Goal: Transaction & Acquisition: Purchase product/service

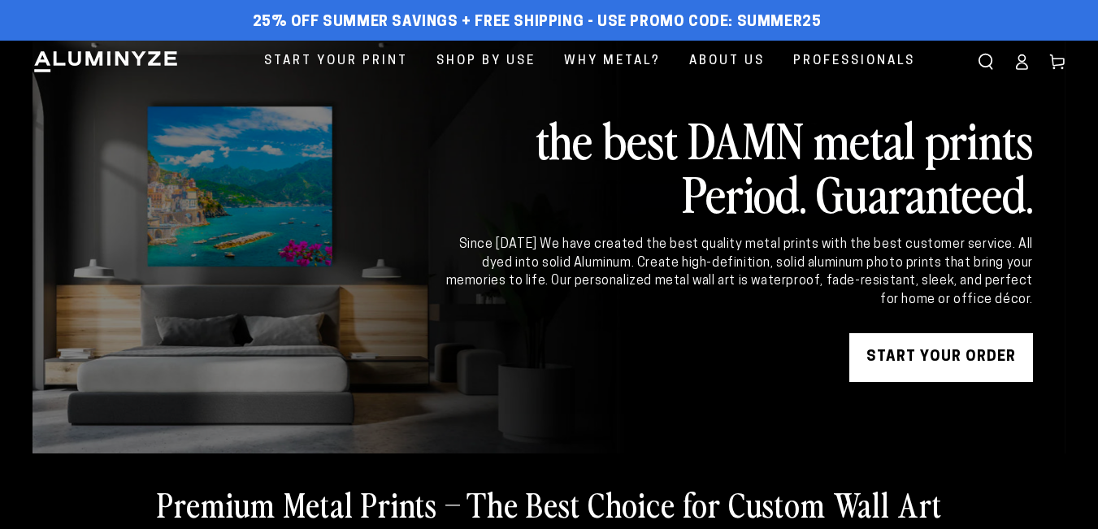
click at [488, 61] on span "Shop By Use" at bounding box center [485, 61] width 99 height 22
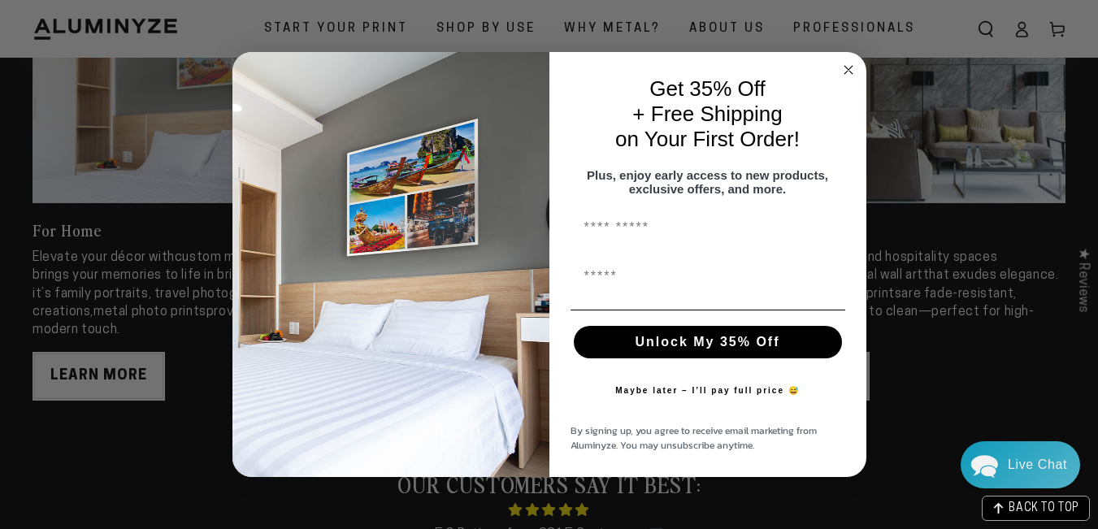
click at [474, 367] on img "POPUP Form" at bounding box center [390, 265] width 317 height 426
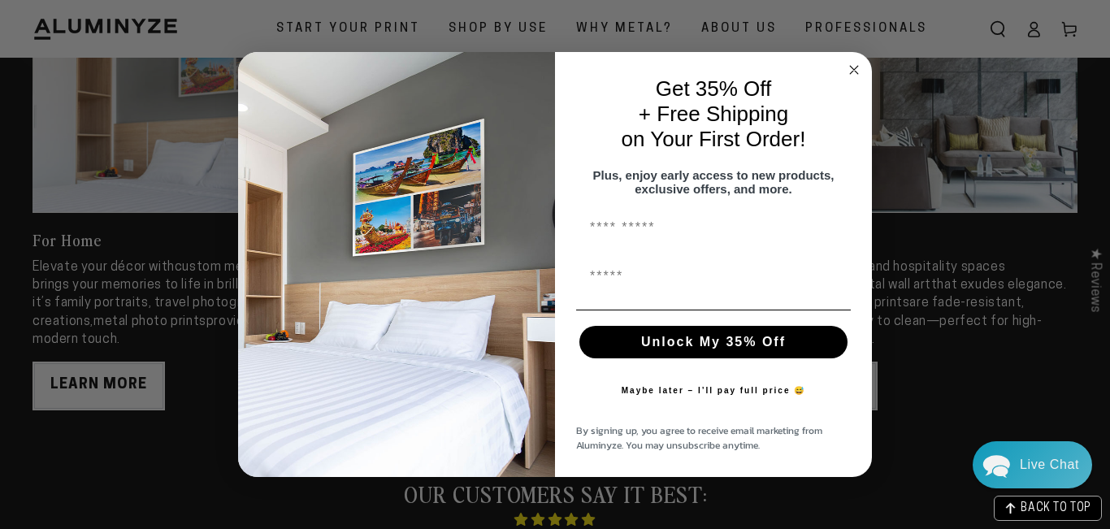
click at [852, 61] on circle "Close dialog" at bounding box center [854, 69] width 19 height 19
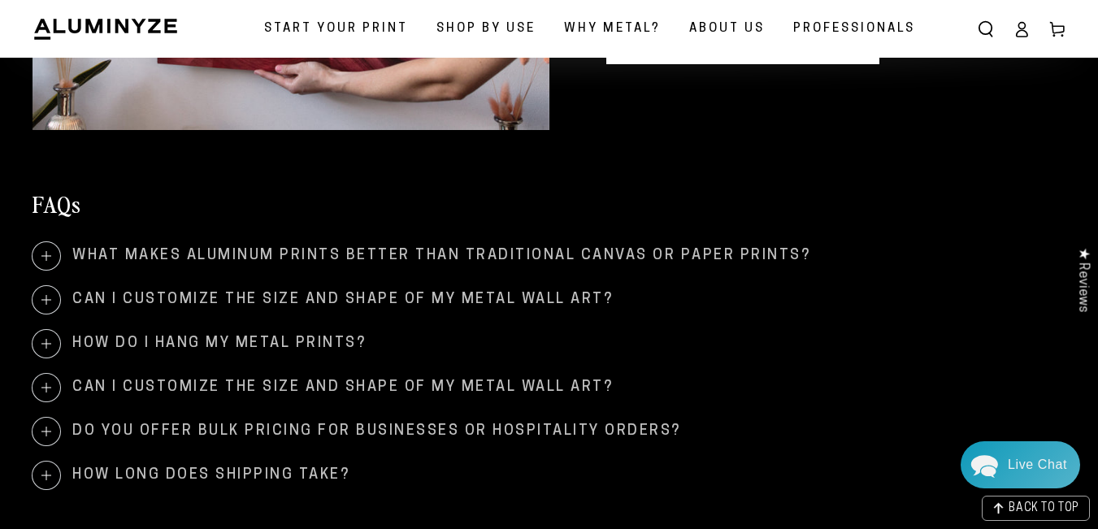
scroll to position [1960, 0]
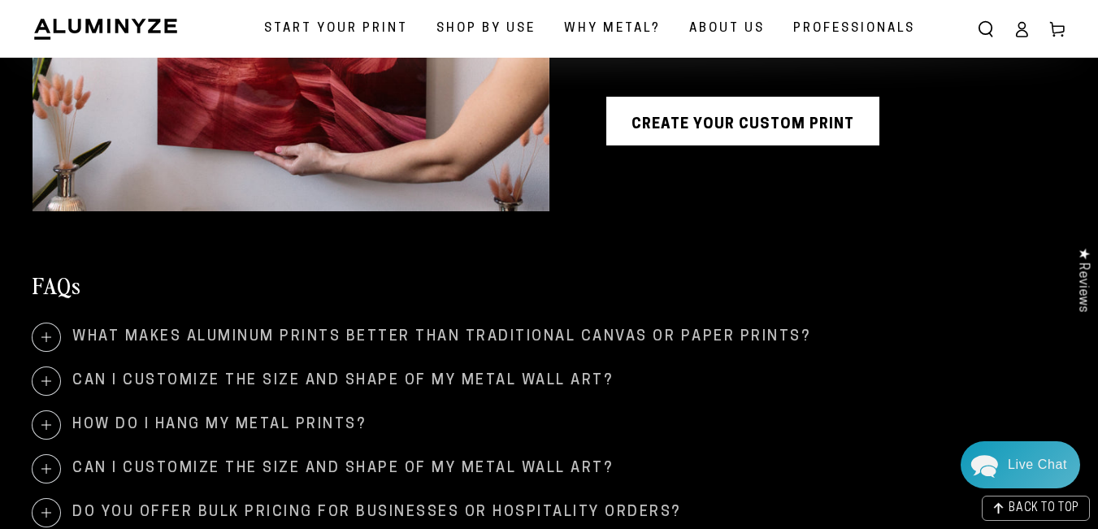
click at [1058, 35] on icon at bounding box center [1057, 29] width 16 height 16
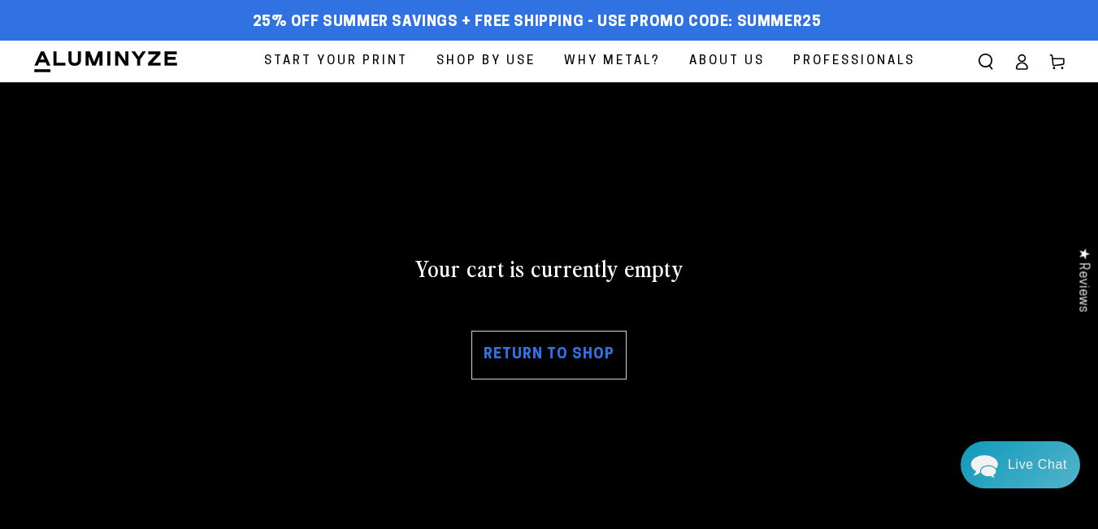
click at [562, 355] on link "Return to shop" at bounding box center [548, 355] width 155 height 49
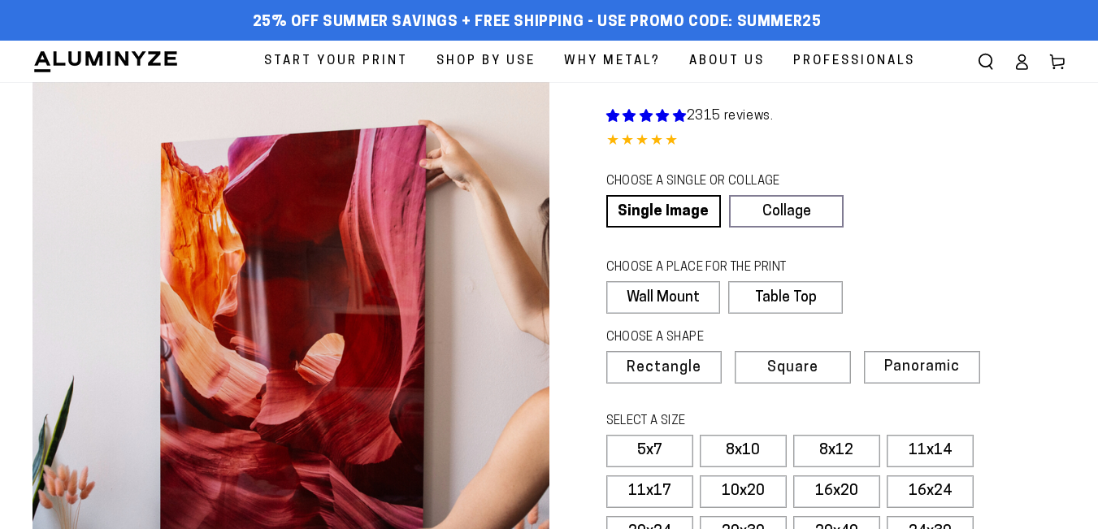
scroll to position [488, 0]
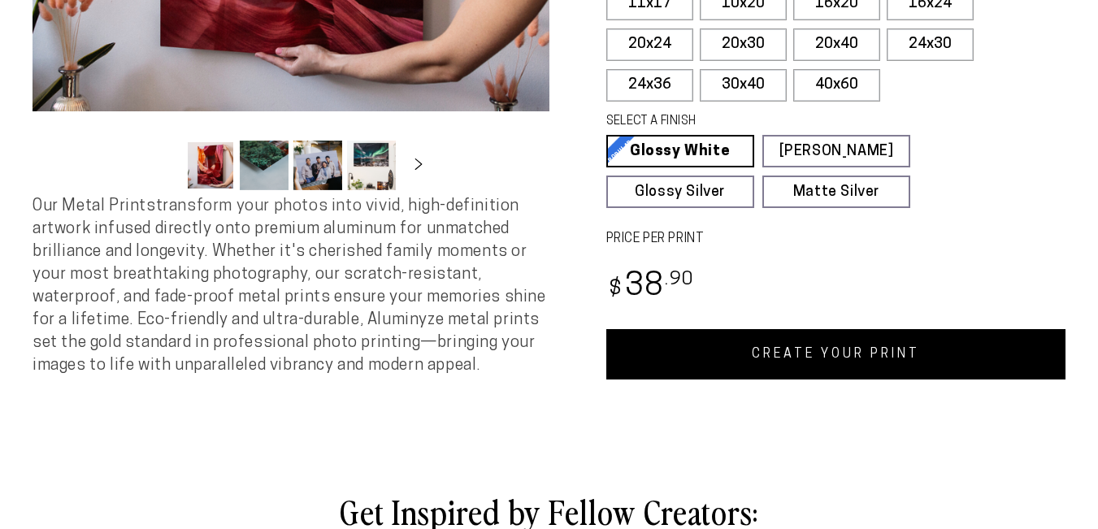
click at [761, 329] on link "CREATE YOUR PRINT" at bounding box center [836, 354] width 460 height 50
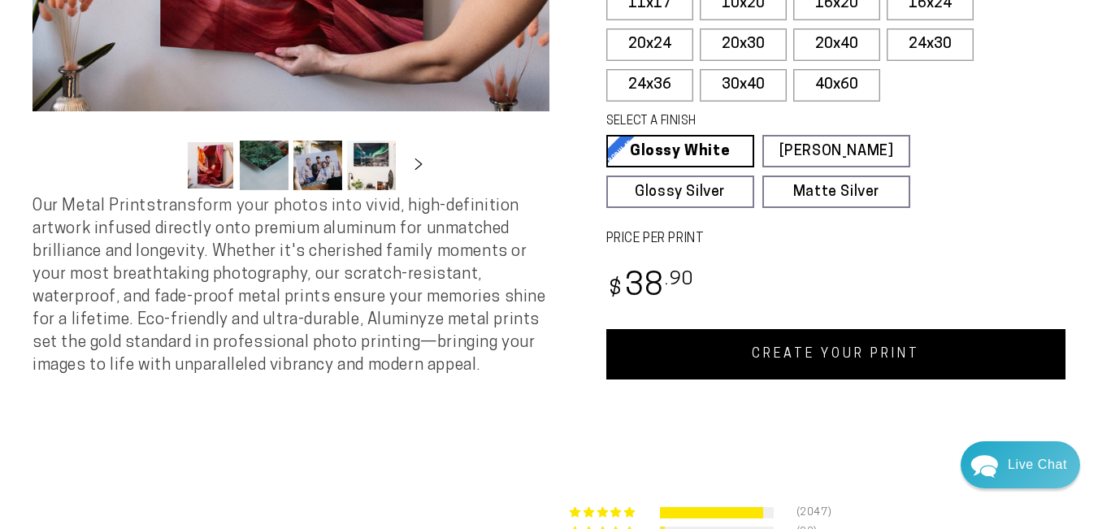
scroll to position [569, 0]
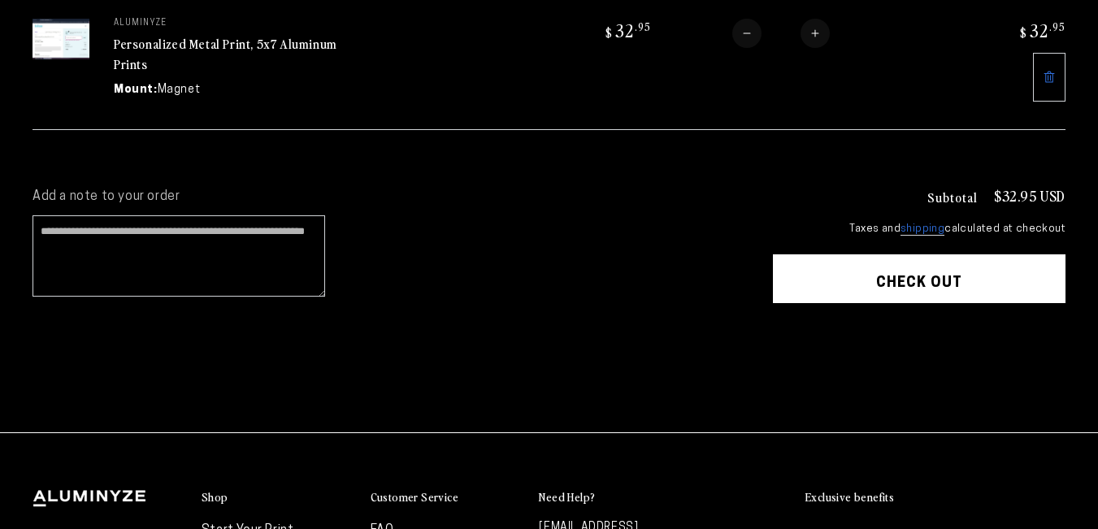
scroll to position [244, 0]
